Goal: Navigation & Orientation: Find specific page/section

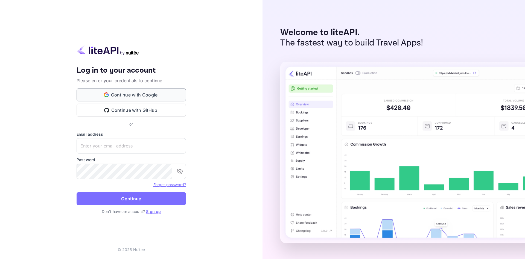
click at [145, 95] on button "Continue with Google" at bounding box center [131, 94] width 109 height 13
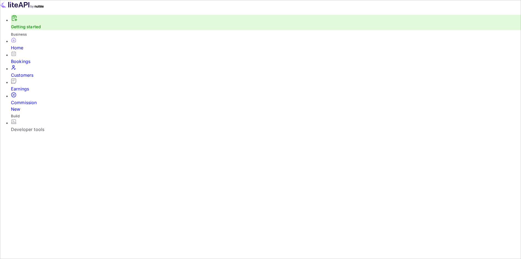
scroll to position [85, 138]
drag, startPoint x: 207, startPoint y: 59, endPoint x: 168, endPoint y: 61, distance: 38.9
copy span "[URL][DOMAIN_NAME]"
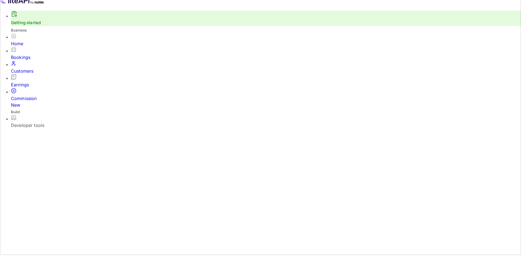
scroll to position [4, 0]
